Goal: Task Accomplishment & Management: Manage account settings

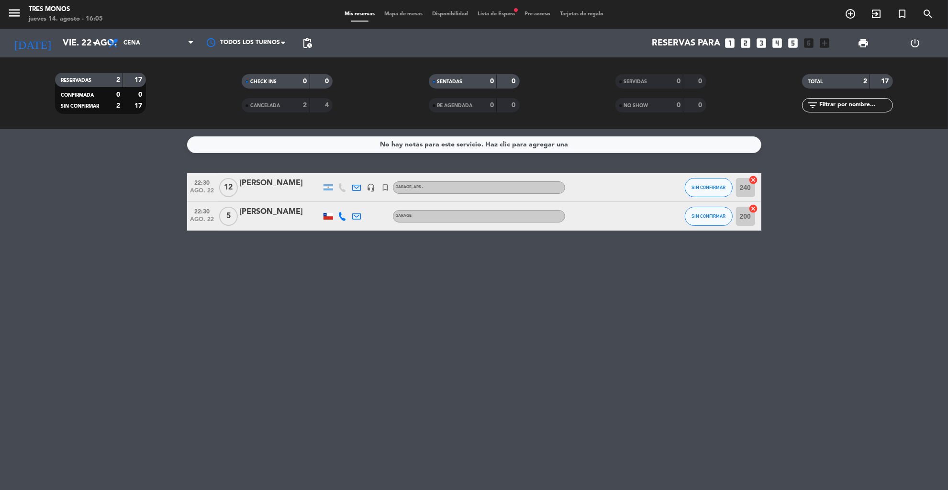
click at [490, 16] on span "Lista de Espera fiber_manual_record" at bounding box center [496, 13] width 47 height 5
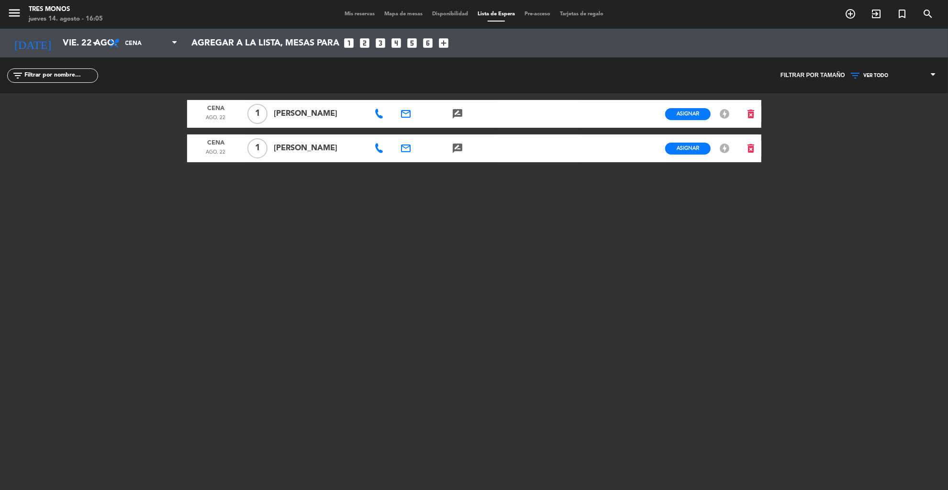
click at [351, 12] on span "Mis reservas" at bounding box center [360, 13] width 40 height 5
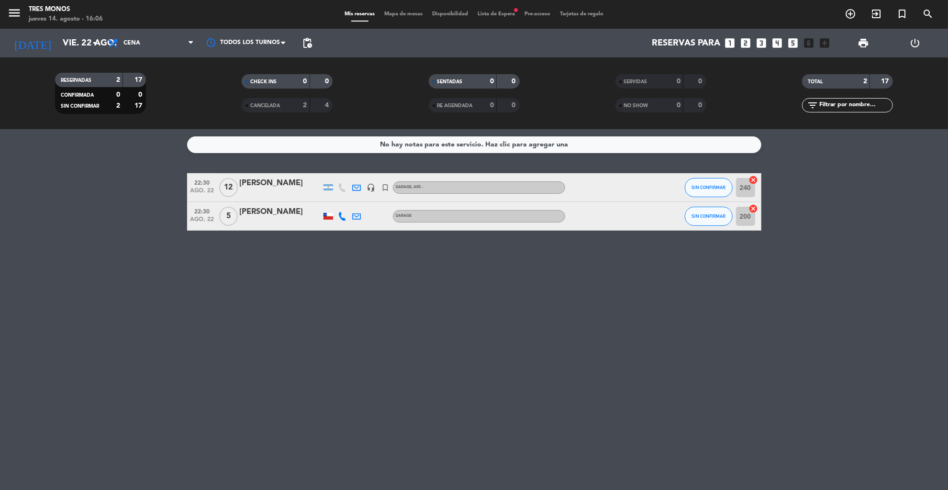
click at [387, 23] on div "menu Tres Monos [DATE] 14. agosto - 16:06 Mis reservas Mapa de mesas Disponibil…" at bounding box center [474, 14] width 948 height 29
click at [387, 11] on span "Mapa de mesas" at bounding box center [404, 13] width 48 height 5
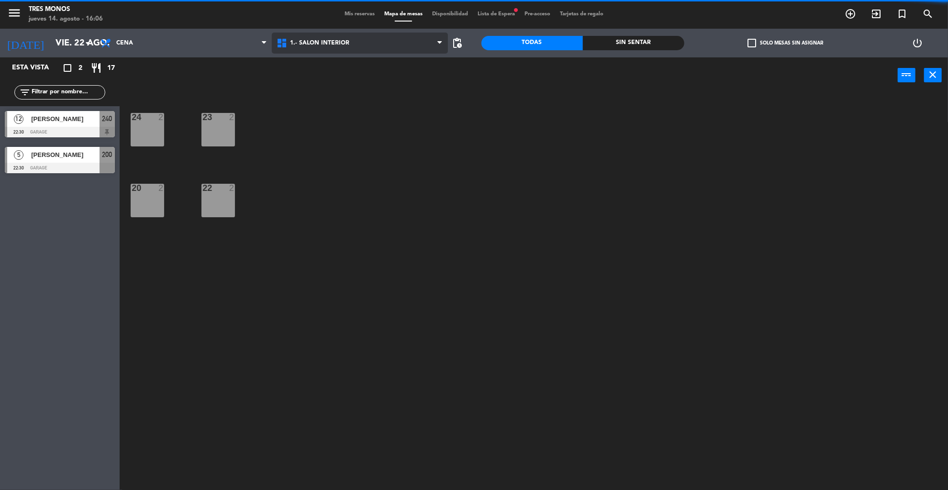
click at [324, 43] on span "1.- Salon Interior" at bounding box center [319, 43] width 59 height 7
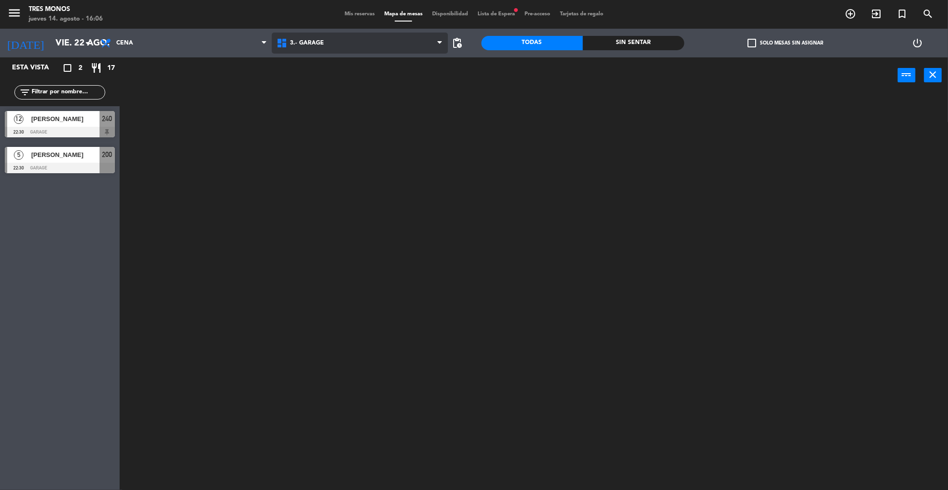
click at [322, 110] on ng-component "menu Tres Monos [DATE] 14. agosto - 16:06 Mis reservas Mapa de mesas Disponibil…" at bounding box center [474, 246] width 948 height 493
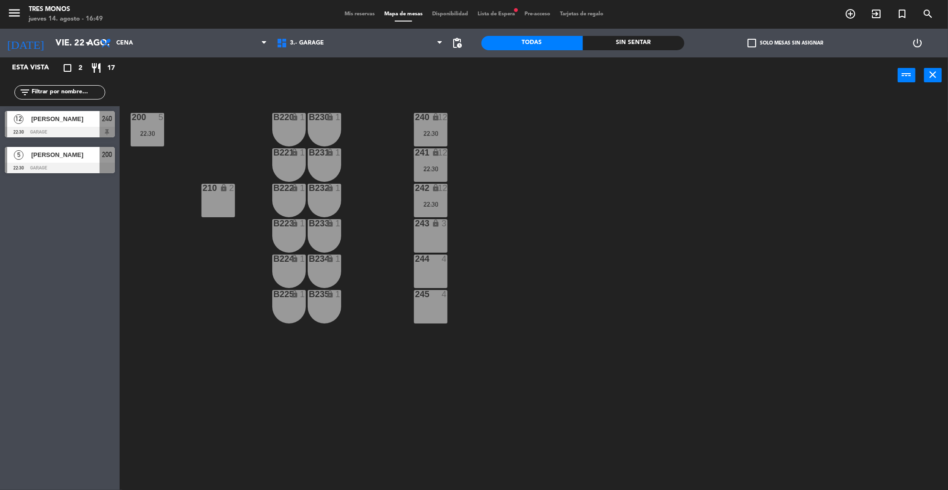
click at [922, 44] on icon "power_settings_new" at bounding box center [917, 42] width 11 height 11
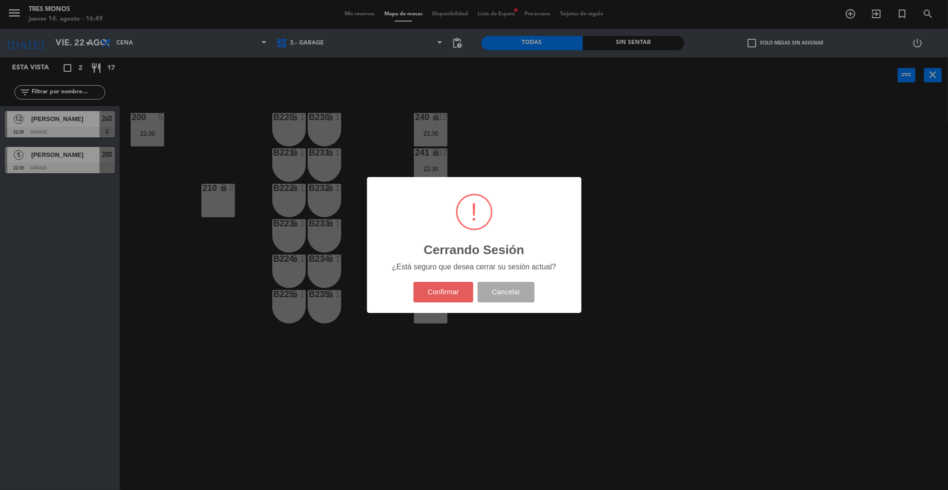
click at [457, 293] on button "Confirmar" at bounding box center [444, 292] width 60 height 21
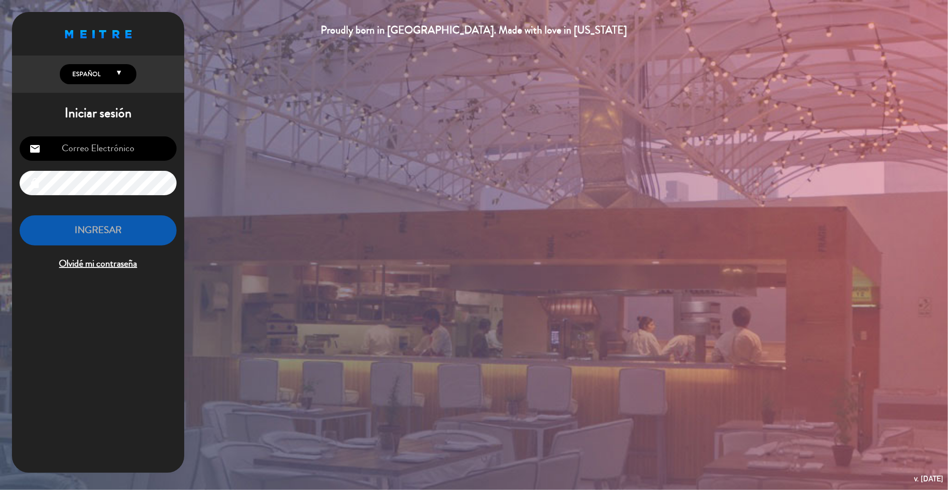
click at [125, 139] on input "email" at bounding box center [98, 148] width 157 height 24
type input "[EMAIL_ADDRESS][DOMAIN_NAME]"
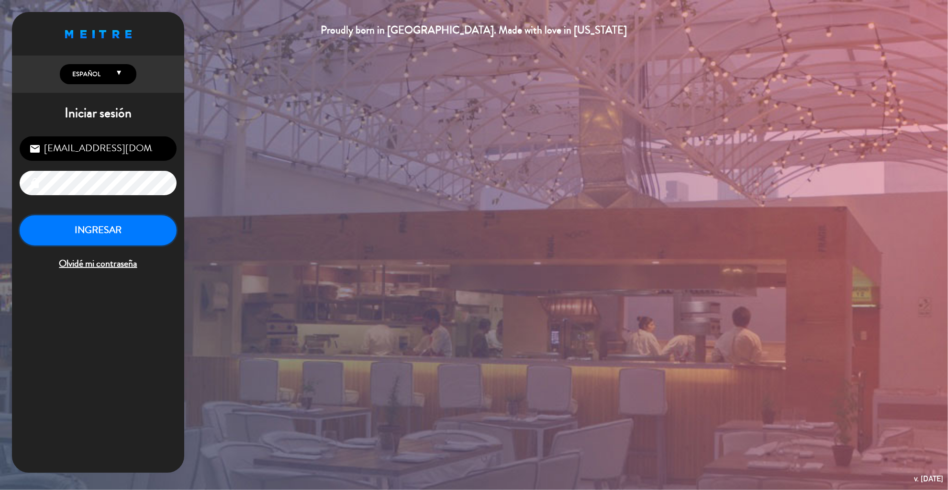
click at [117, 239] on button "INGRESAR" at bounding box center [98, 230] width 157 height 30
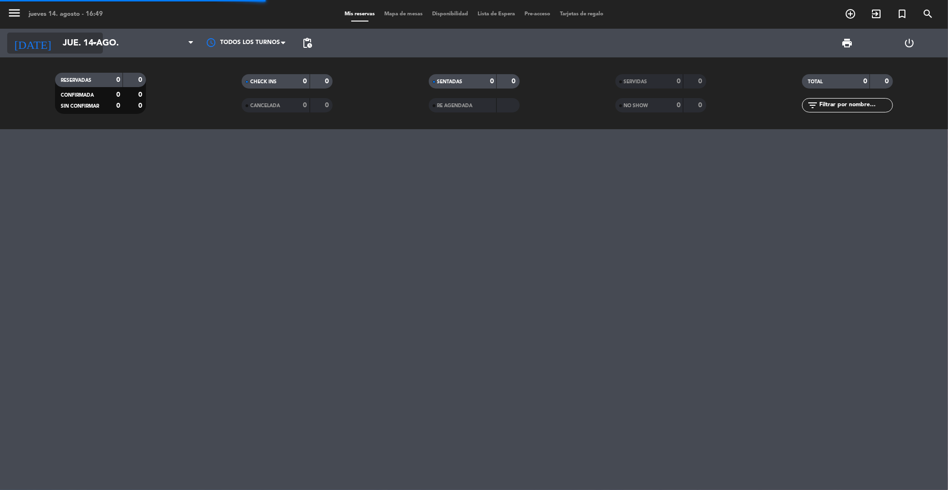
click at [97, 41] on icon "arrow_drop_down" at bounding box center [94, 42] width 11 height 11
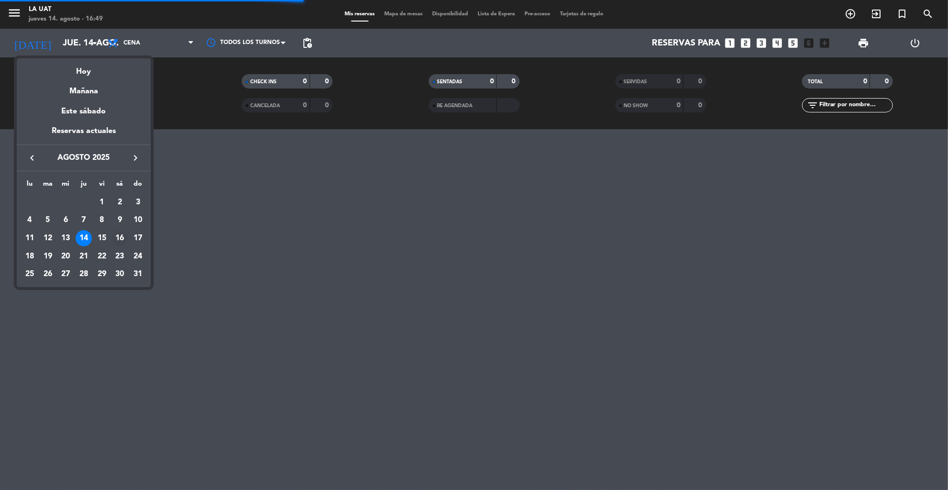
click at [123, 239] on div "16" at bounding box center [120, 238] width 16 height 16
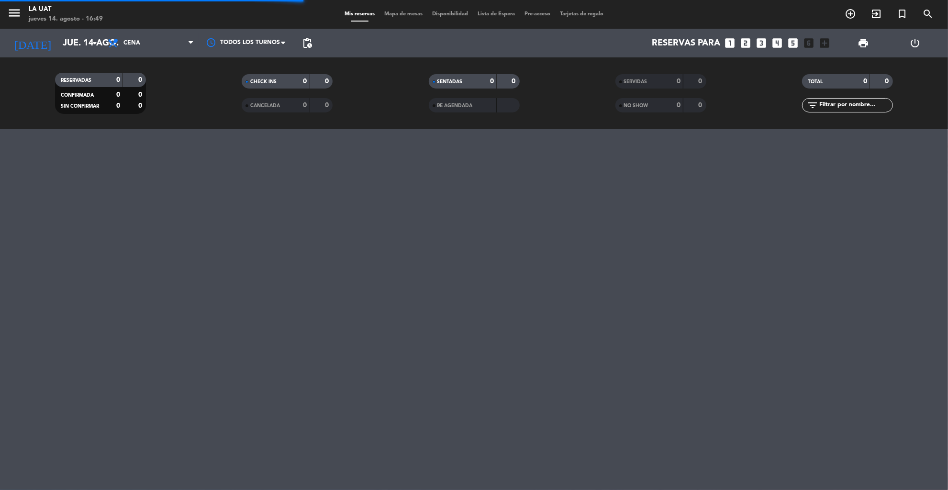
type input "sáb. 16 ago."
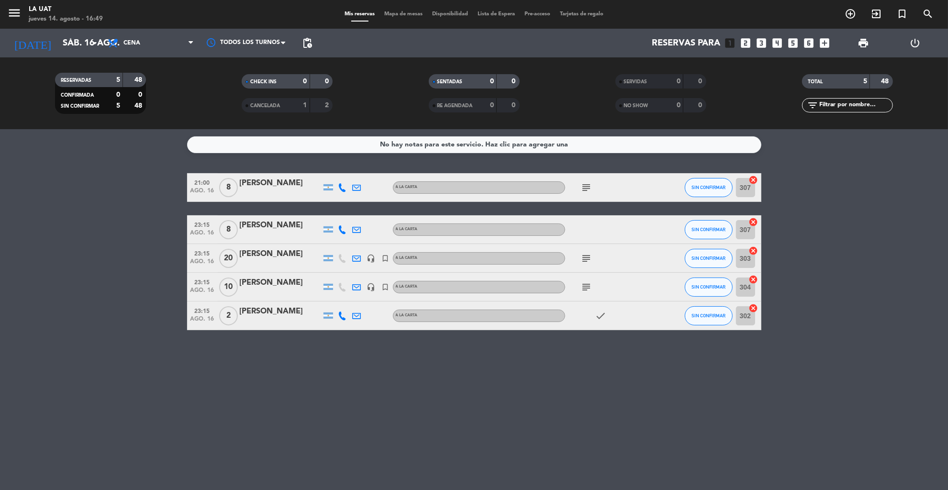
drag, startPoint x: 416, startPoint y: 277, endPoint x: 495, endPoint y: 403, distance: 149.2
click at [495, 403] on ng-component "menu La Uat [DATE] 14. agosto - 16:49 Mis reservas Mapa de mesas Disponibilidad…" at bounding box center [474, 245] width 948 height 490
